Goal: Task Accomplishment & Management: Complete application form

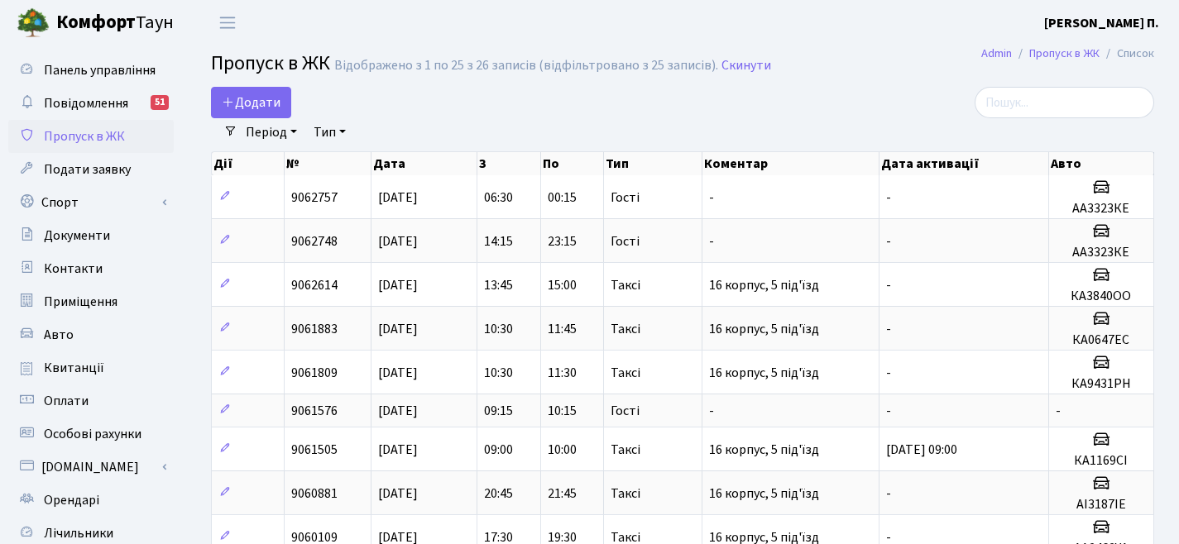
select select "25"
click at [219, 102] on link "Додати" at bounding box center [251, 102] width 80 height 31
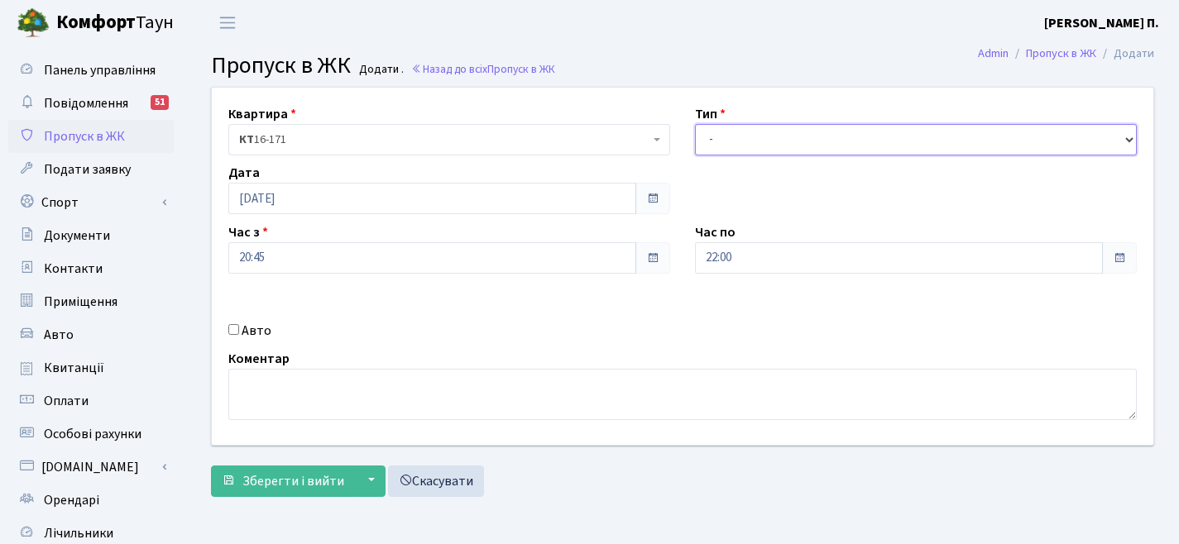
click at [776, 137] on select "- Доставка Таксі Гості Сервіс" at bounding box center [916, 139] width 442 height 31
select select "2"
click at [233, 326] on input "Авто" at bounding box center [233, 329] width 11 height 11
checkbox input "true"
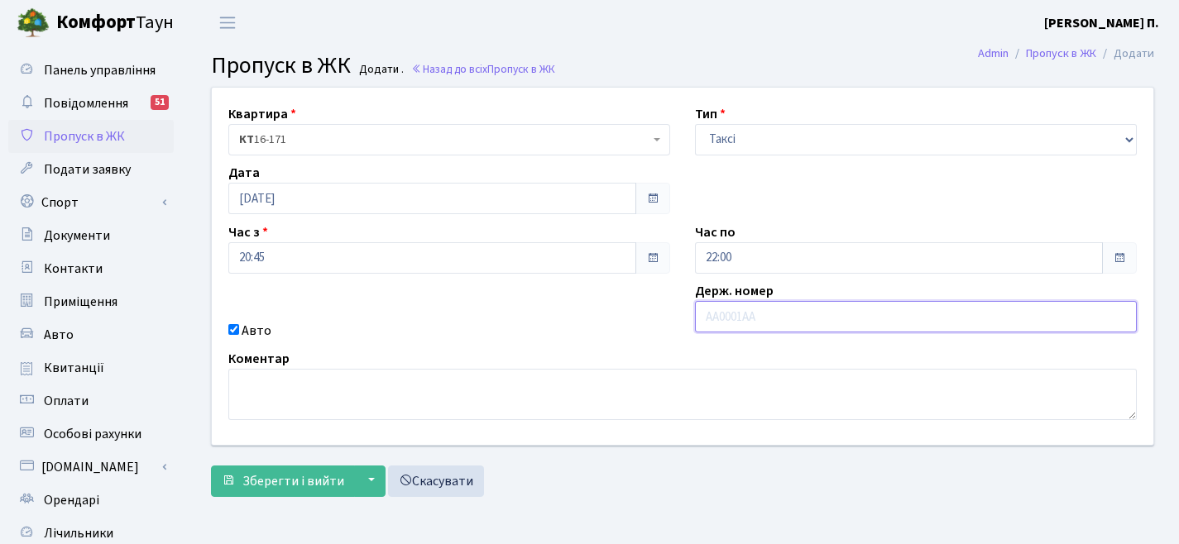
paste input "Ав 6072"
type input "АВ6072КР"
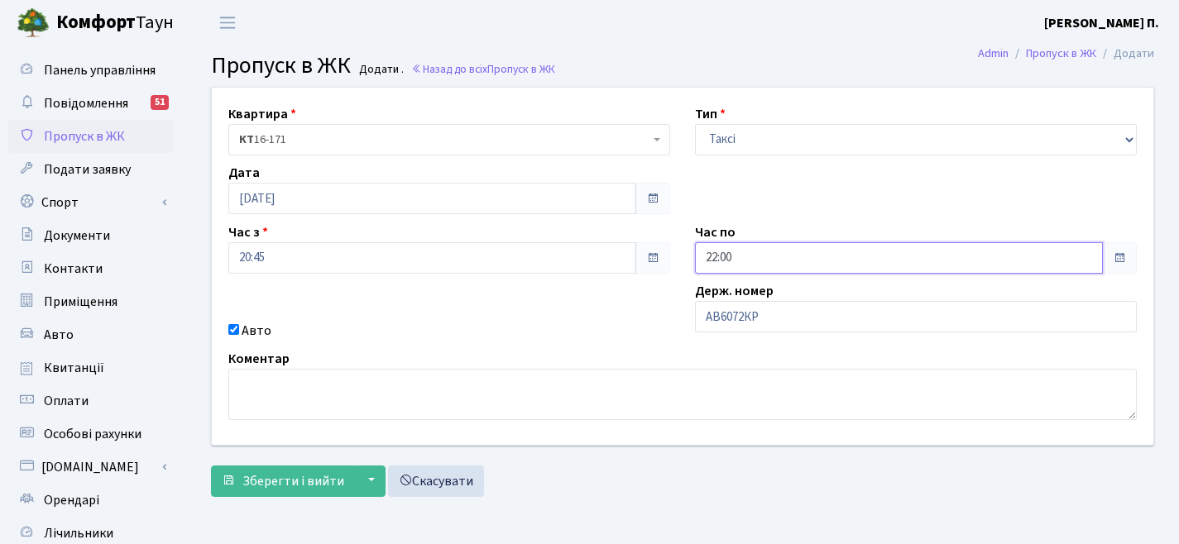
click at [729, 261] on input "22:00" at bounding box center [899, 257] width 408 height 31
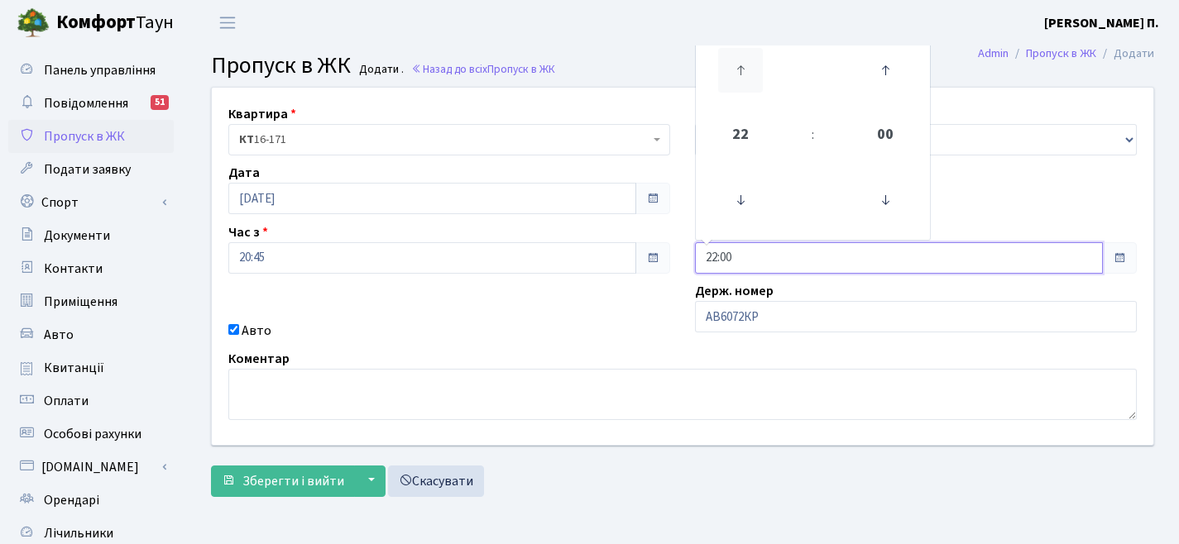
click at [727, 62] on icon at bounding box center [740, 70] width 45 height 45
type input "23:00"
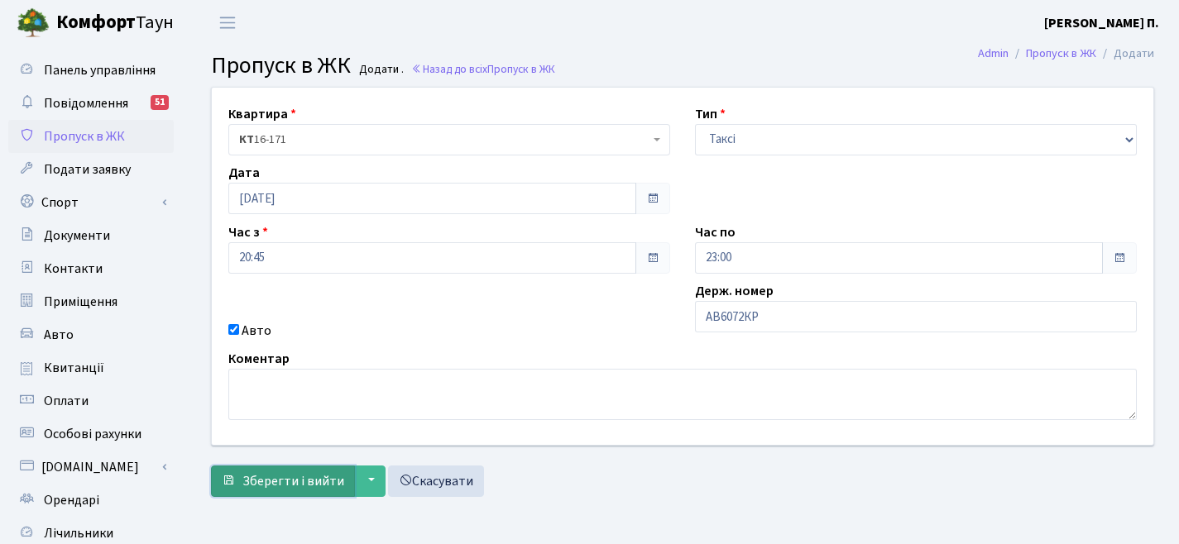
click at [303, 491] on button "Зберегти і вийти" at bounding box center [283, 481] width 144 height 31
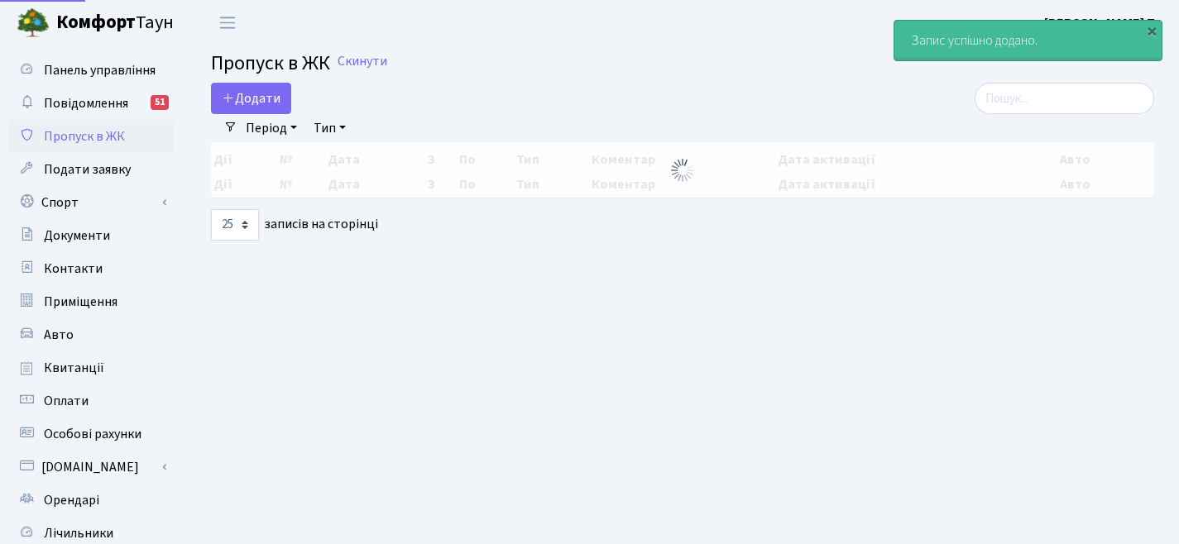
select select "25"
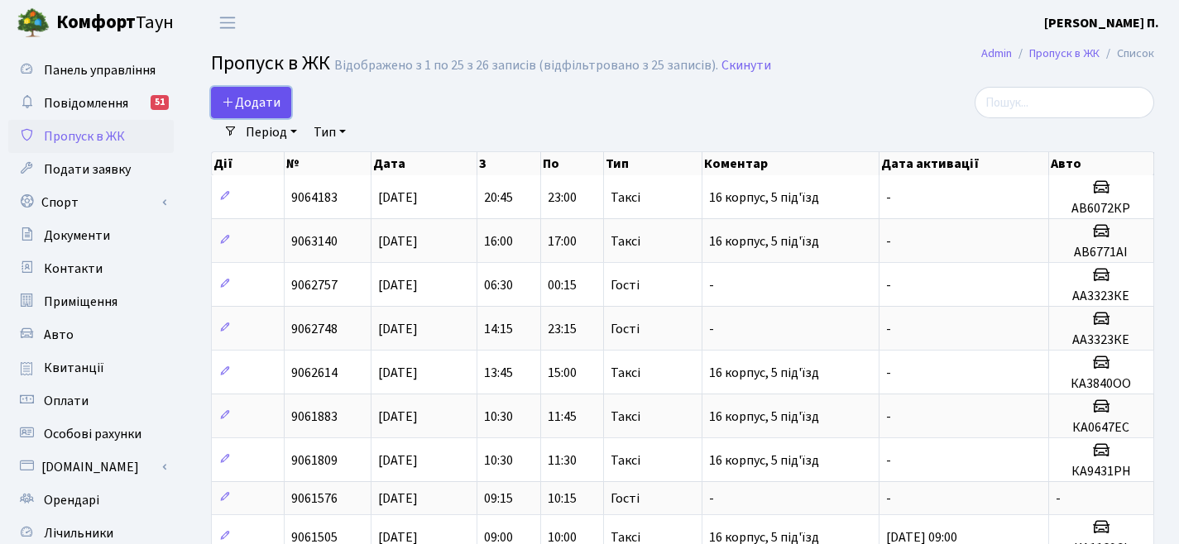
click at [253, 108] on span "Додати" at bounding box center [251, 102] width 59 height 18
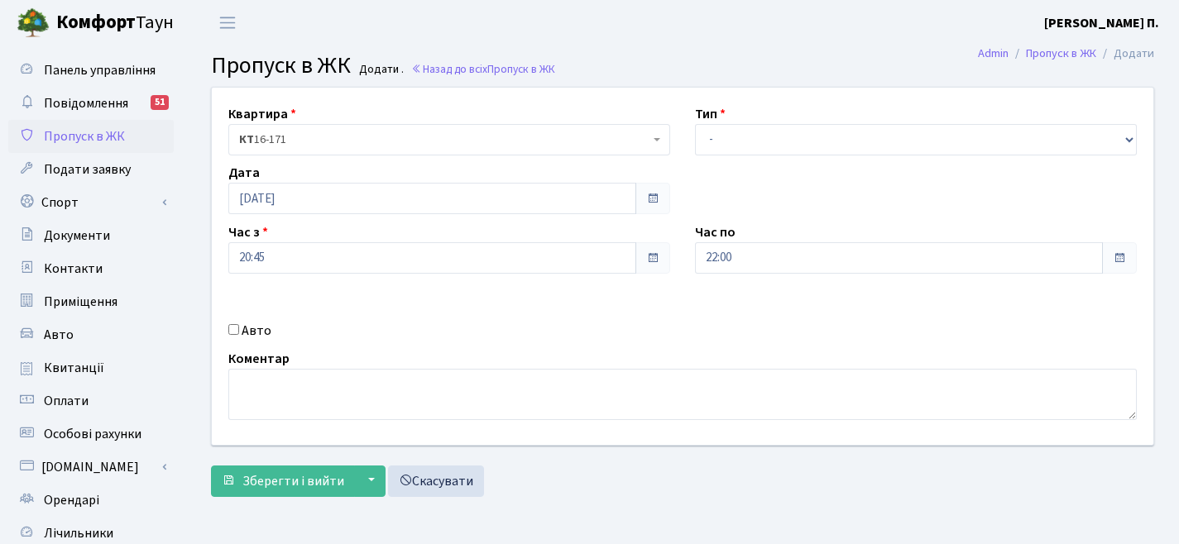
click at [239, 332] on div "Авто" at bounding box center [449, 331] width 467 height 20
click at [228, 332] on input "Авто" at bounding box center [233, 329] width 11 height 11
checkbox input "true"
click at [499, 65] on span "Пропуск в ЖК" at bounding box center [521, 69] width 68 height 16
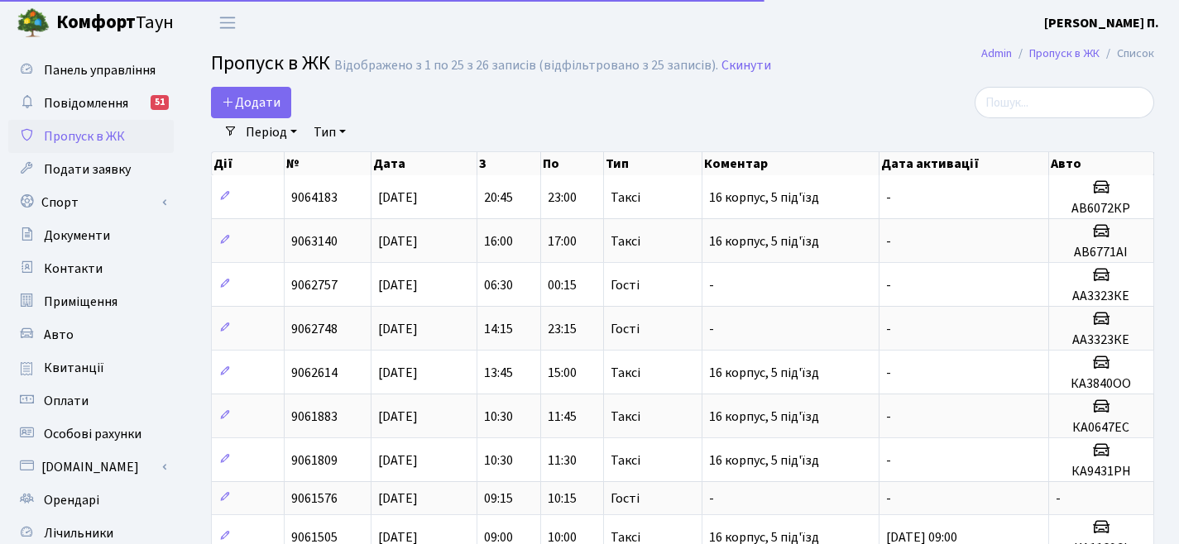
select select "25"
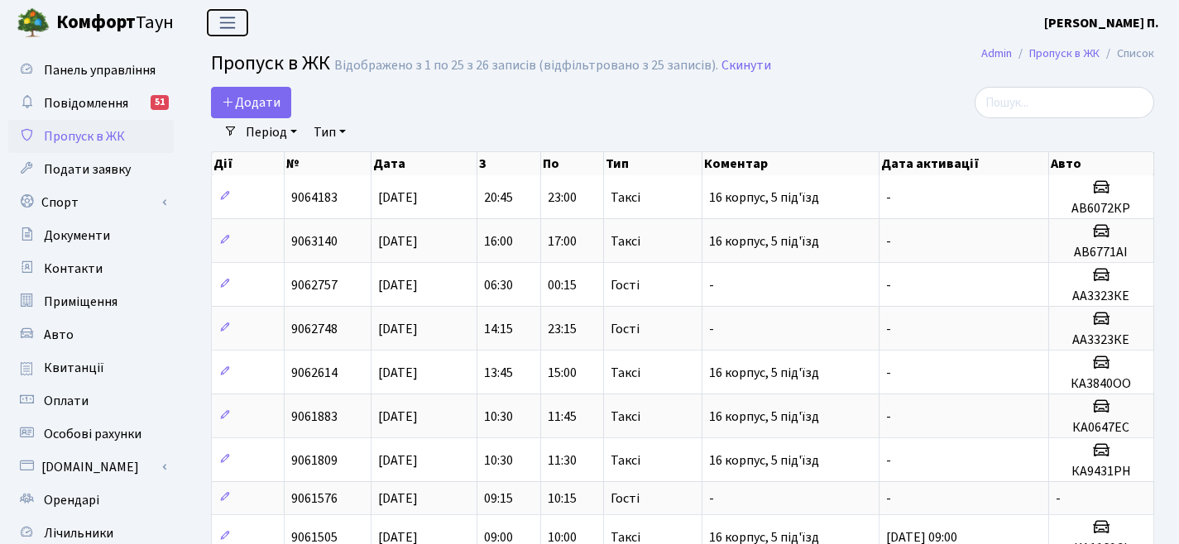
click at [226, 22] on span "Переключити навігацію" at bounding box center [227, 22] width 25 height 19
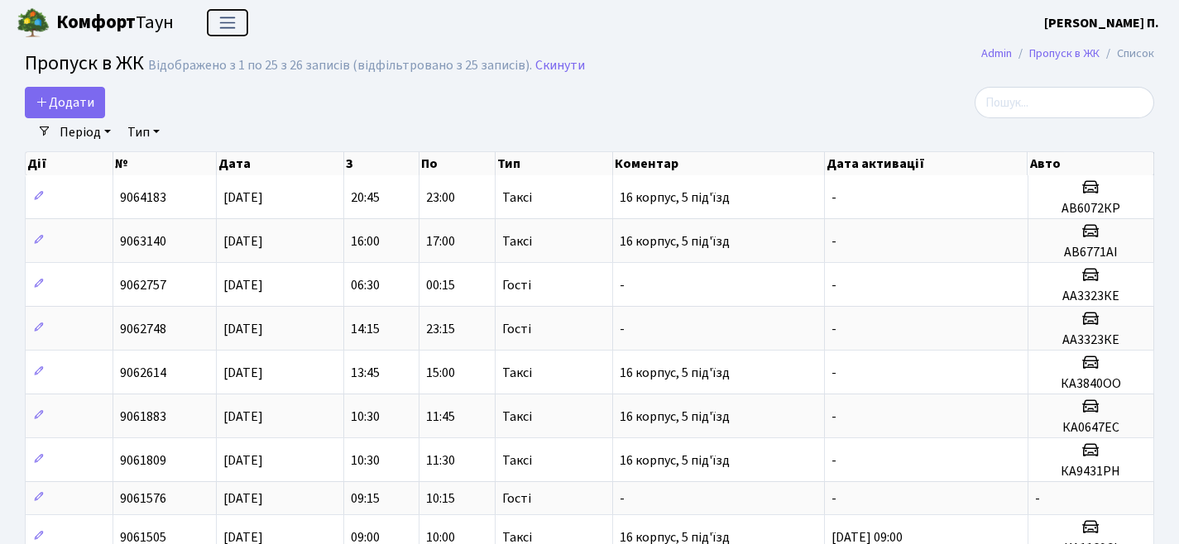
click at [226, 22] on span "Переключити навігацію" at bounding box center [227, 22] width 25 height 19
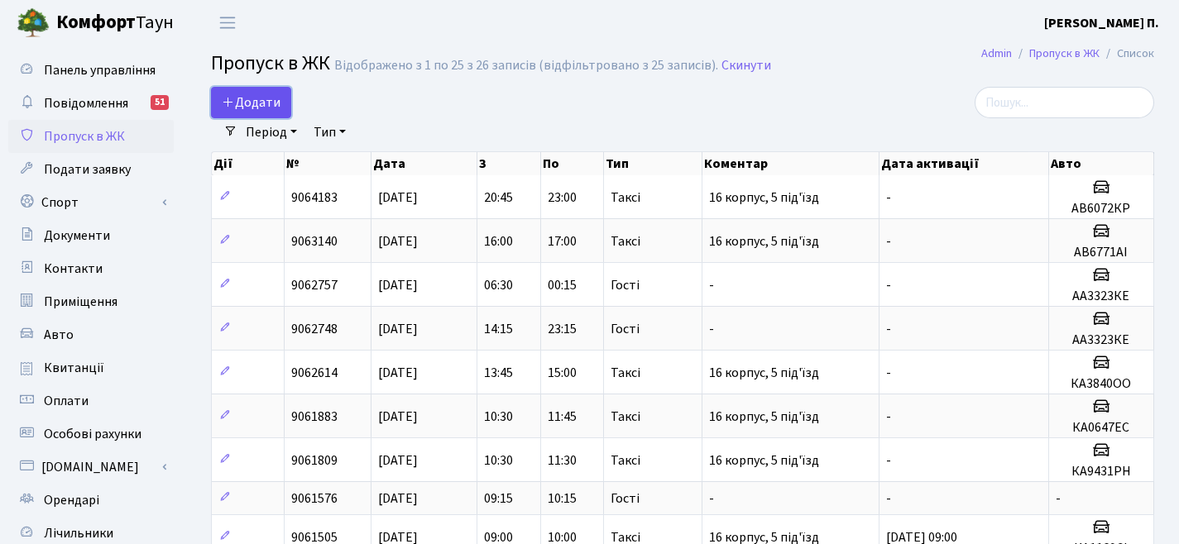
click at [248, 97] on span "Додати" at bounding box center [251, 102] width 59 height 18
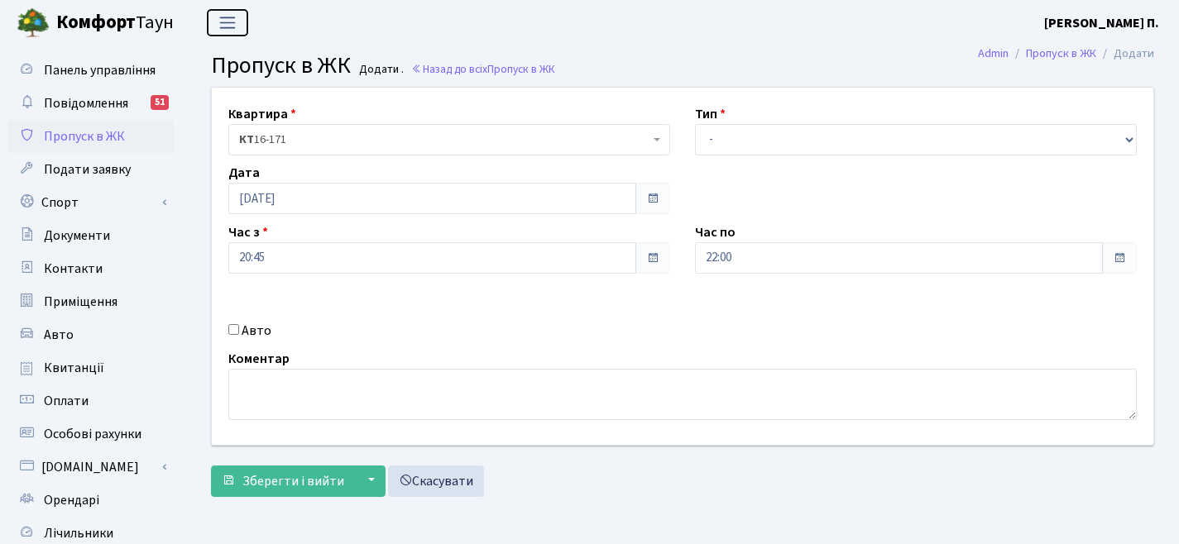
click at [225, 22] on span "Переключити навігацію" at bounding box center [227, 22] width 25 height 19
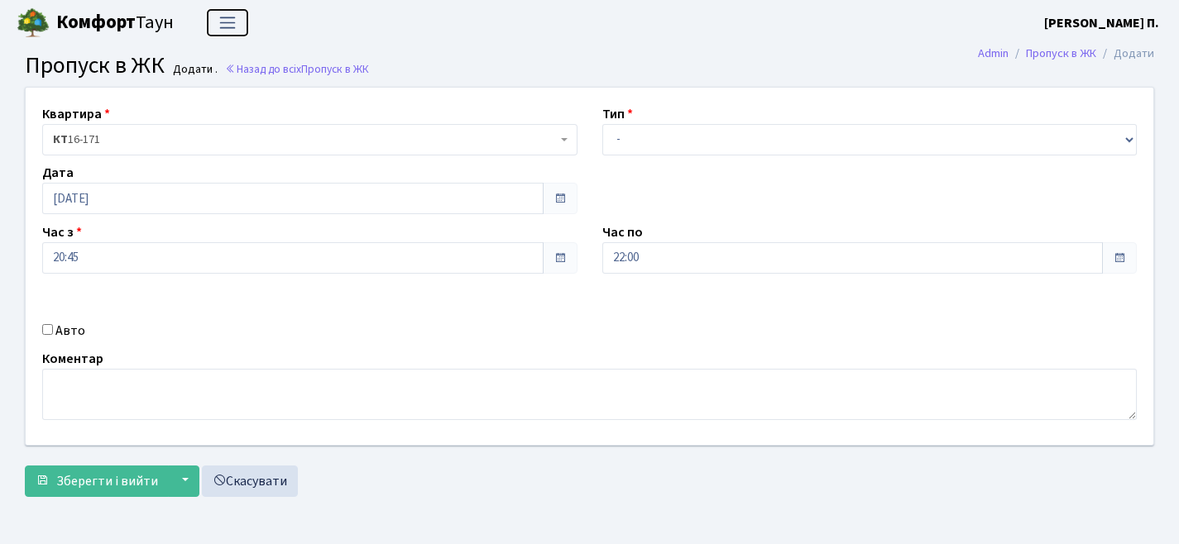
click at [225, 22] on span "Переключити навігацію" at bounding box center [227, 22] width 25 height 19
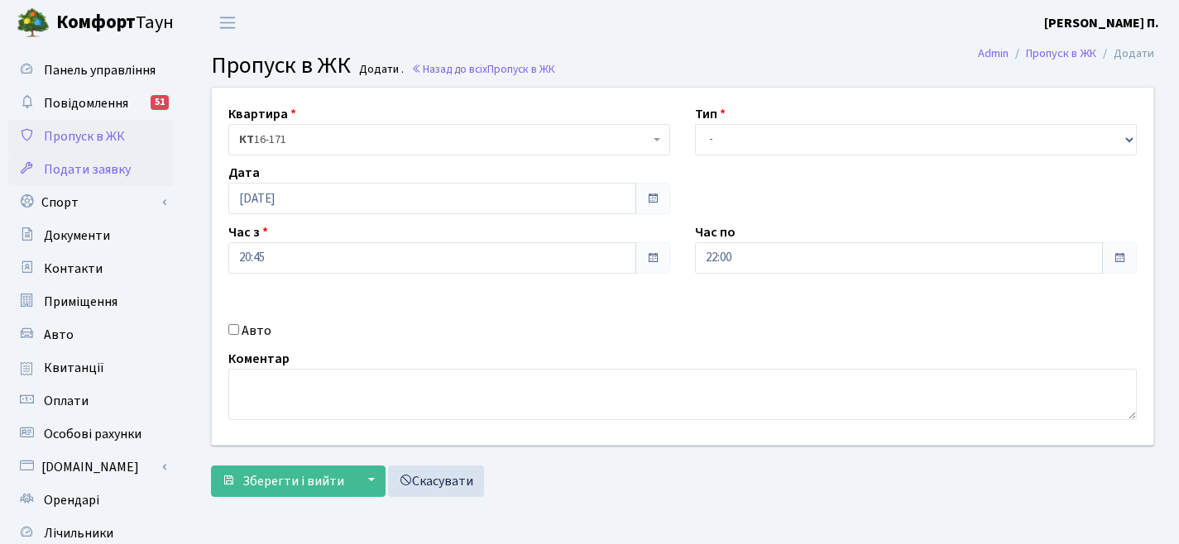
click at [100, 178] on span "Подати заявку" at bounding box center [87, 170] width 87 height 18
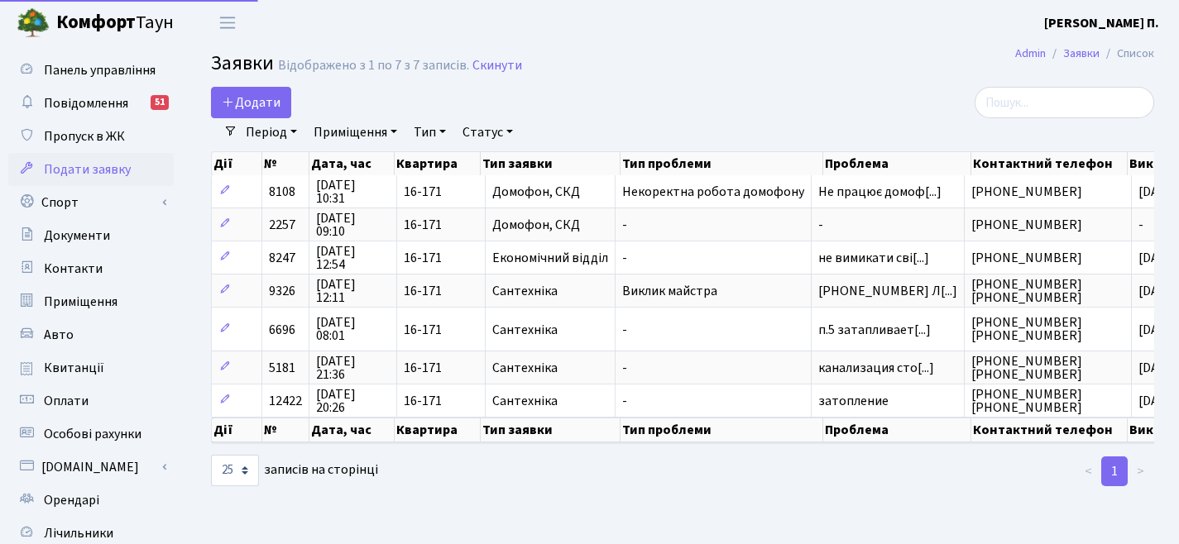
select select "25"
click at [60, 328] on span "Авто" at bounding box center [59, 335] width 30 height 18
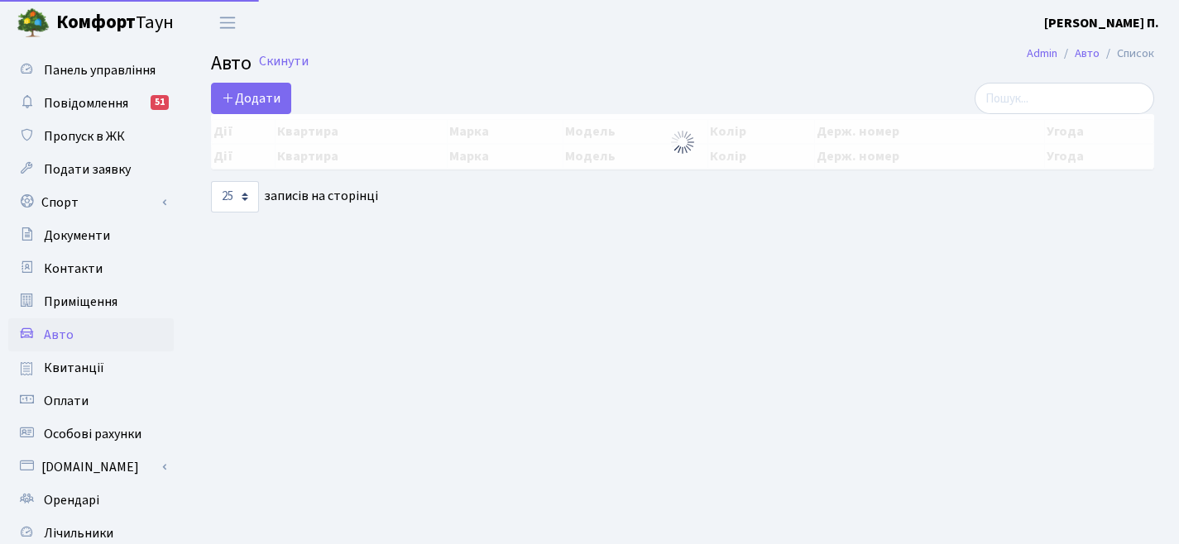
select select "25"
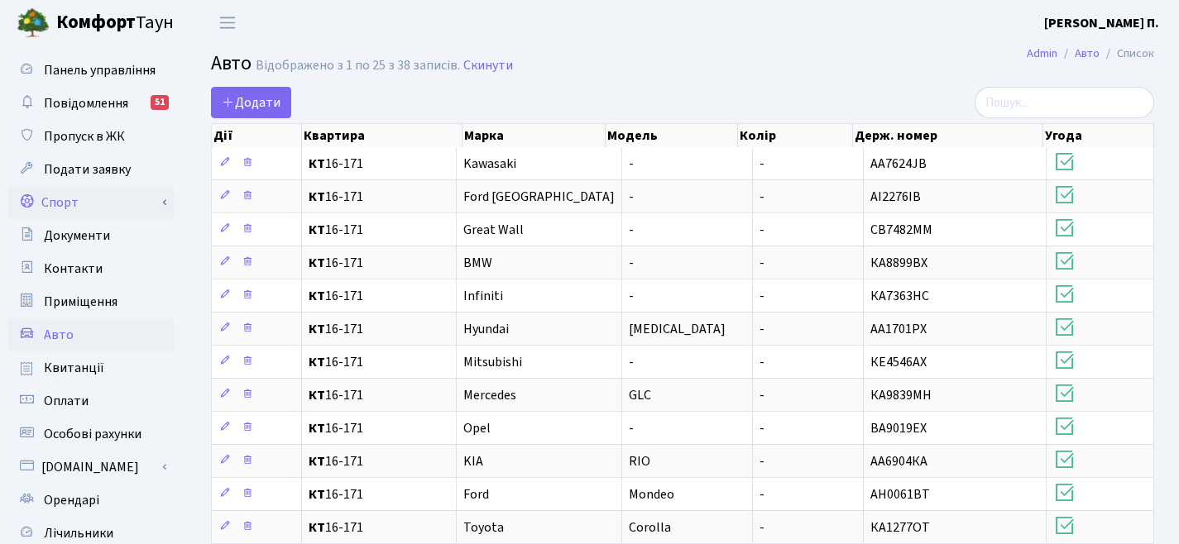
click at [117, 211] on link "Спорт" at bounding box center [90, 202] width 165 height 33
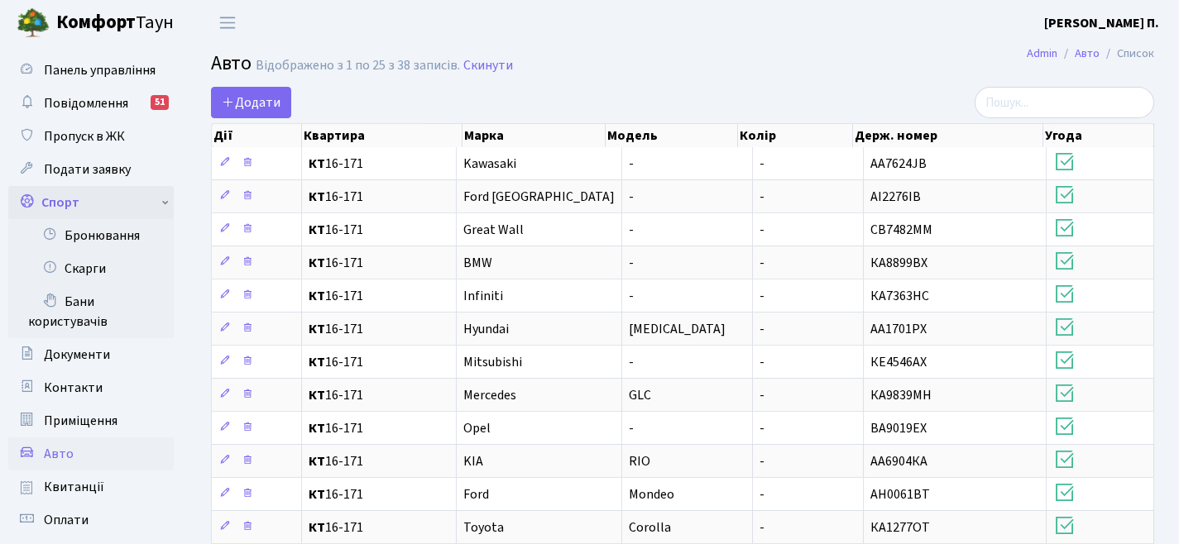
click at [117, 211] on link "Спорт" at bounding box center [90, 202] width 165 height 33
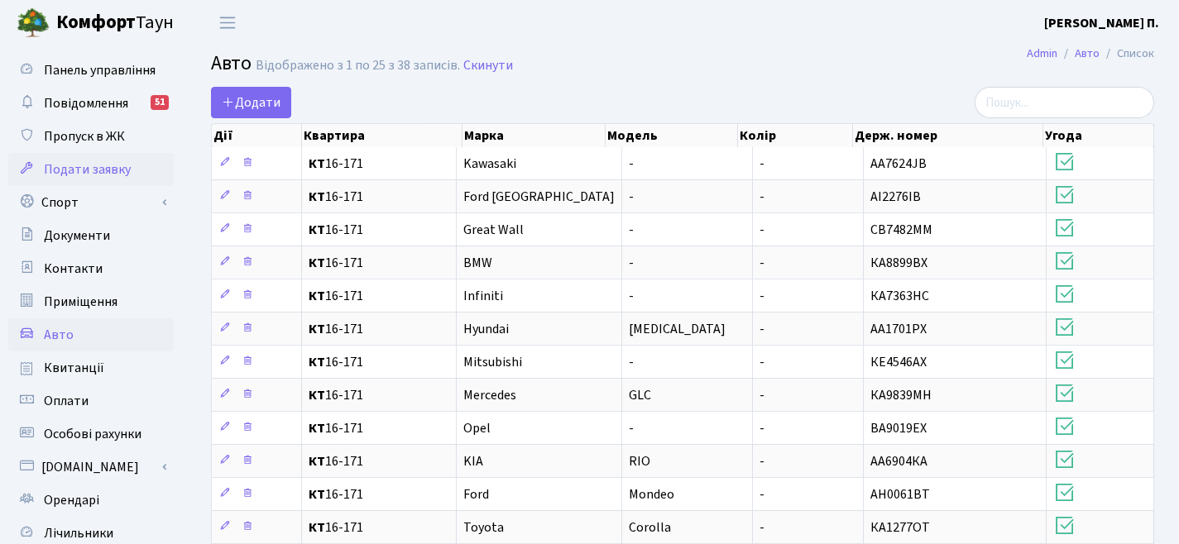
click at [100, 180] on link "Подати заявку" at bounding box center [90, 169] width 165 height 33
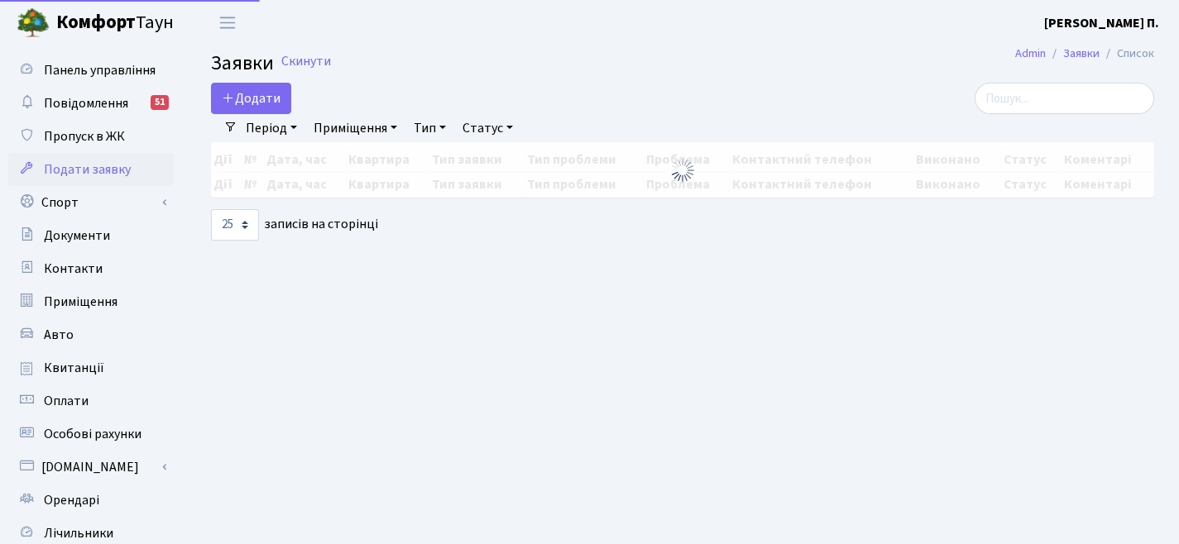
select select "25"
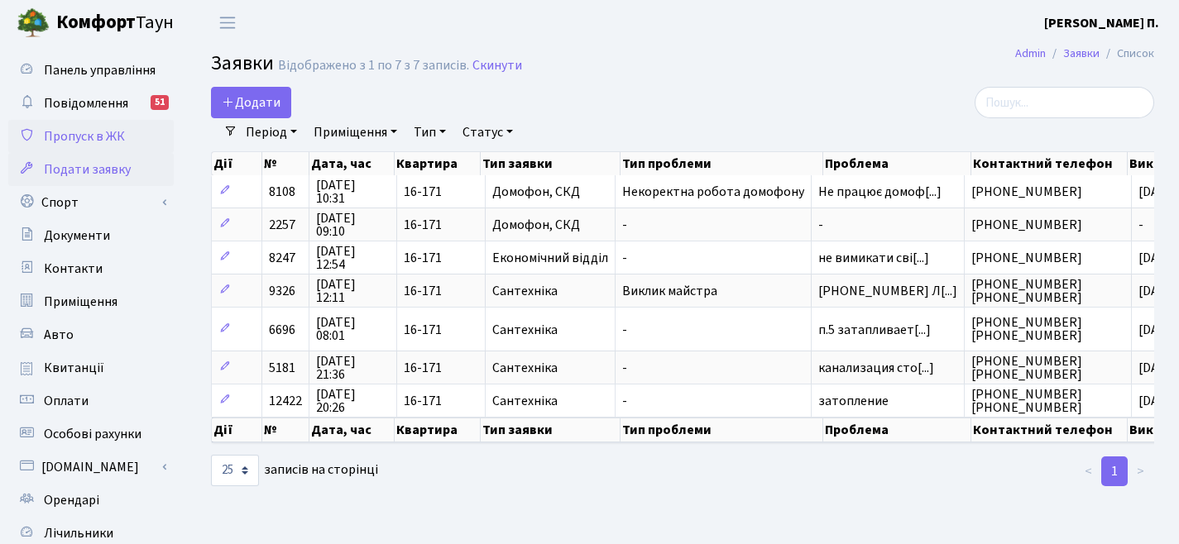
click at [100, 144] on span "Пропуск в ЖК" at bounding box center [84, 136] width 81 height 18
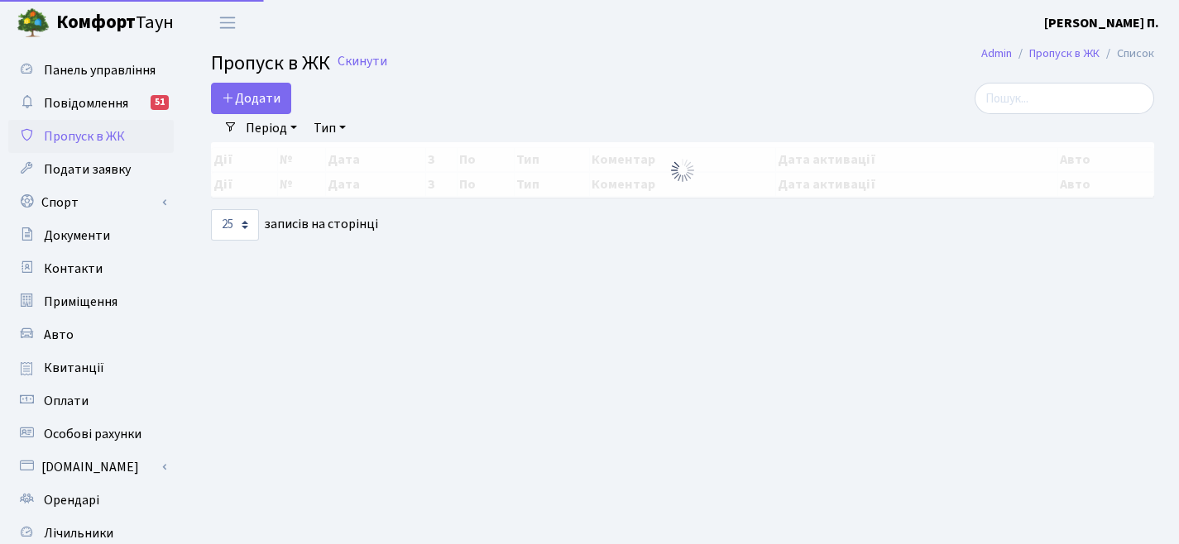
select select "25"
